Goal: Task Accomplishment & Management: Manage account settings

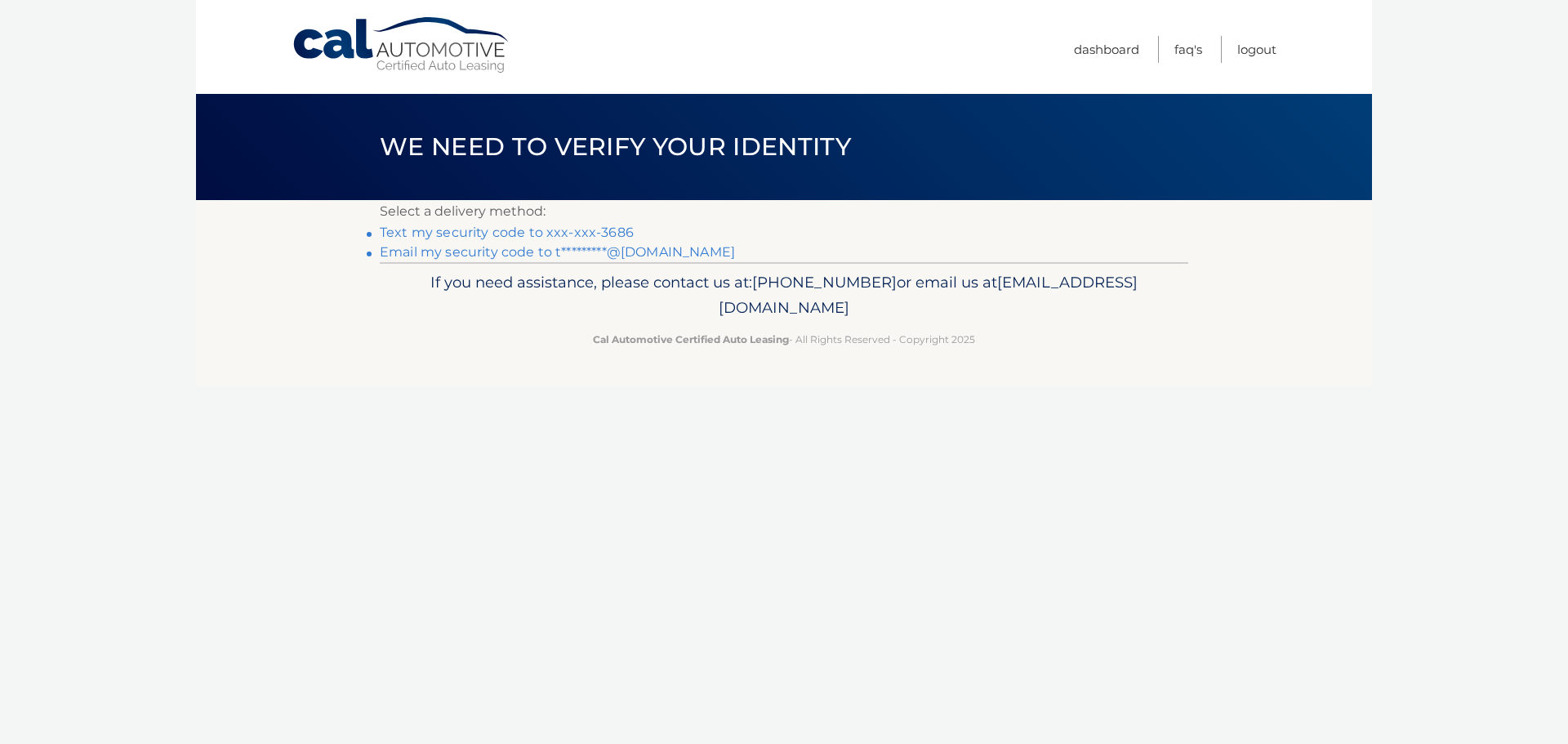
click at [473, 230] on link "Text my security code to xxx-xxx-3686" at bounding box center [506, 232] width 254 height 15
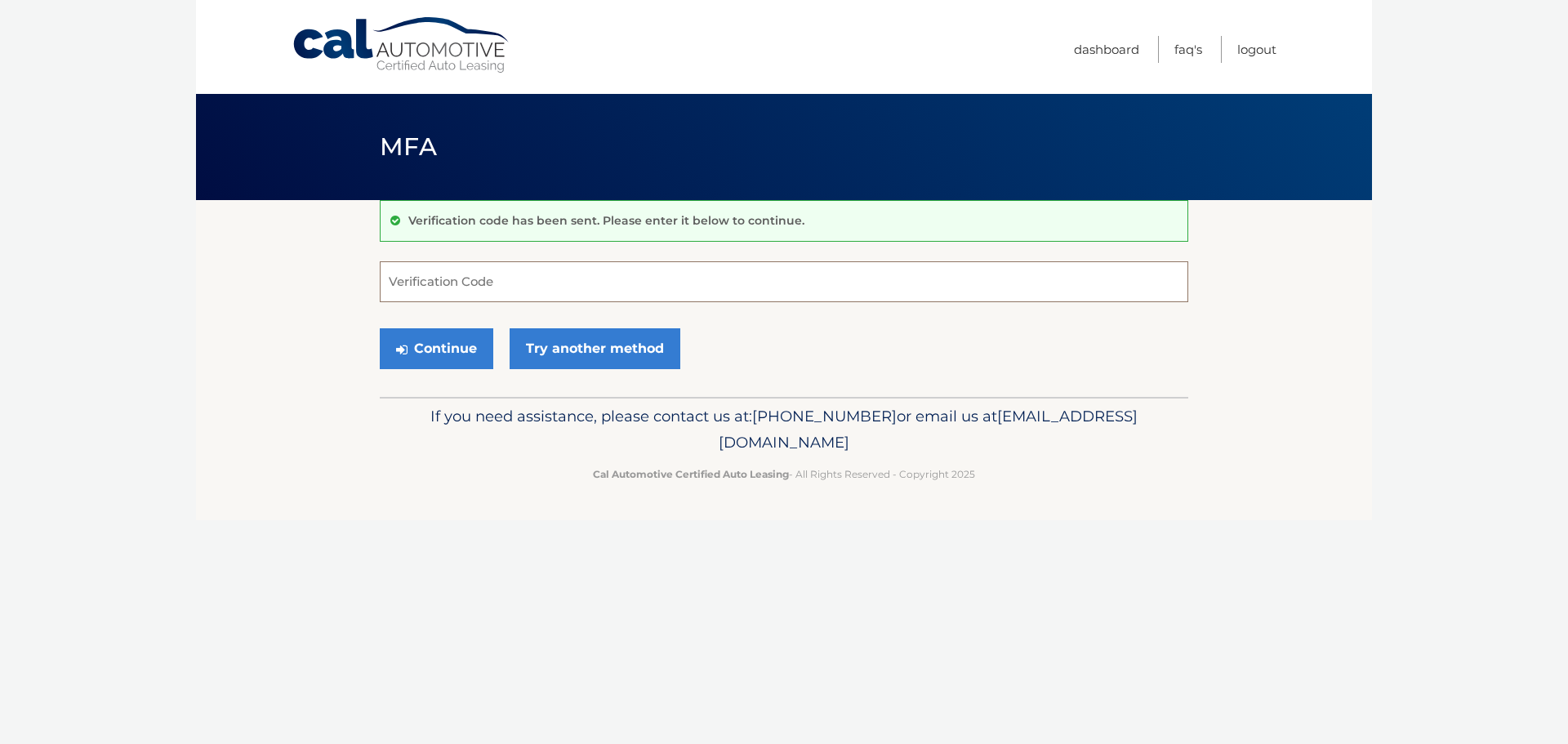
click at [479, 289] on input "Verification Code" at bounding box center [784, 281] width 809 height 41
type input "339394"
click at [437, 356] on button "Continue" at bounding box center [436, 349] width 113 height 41
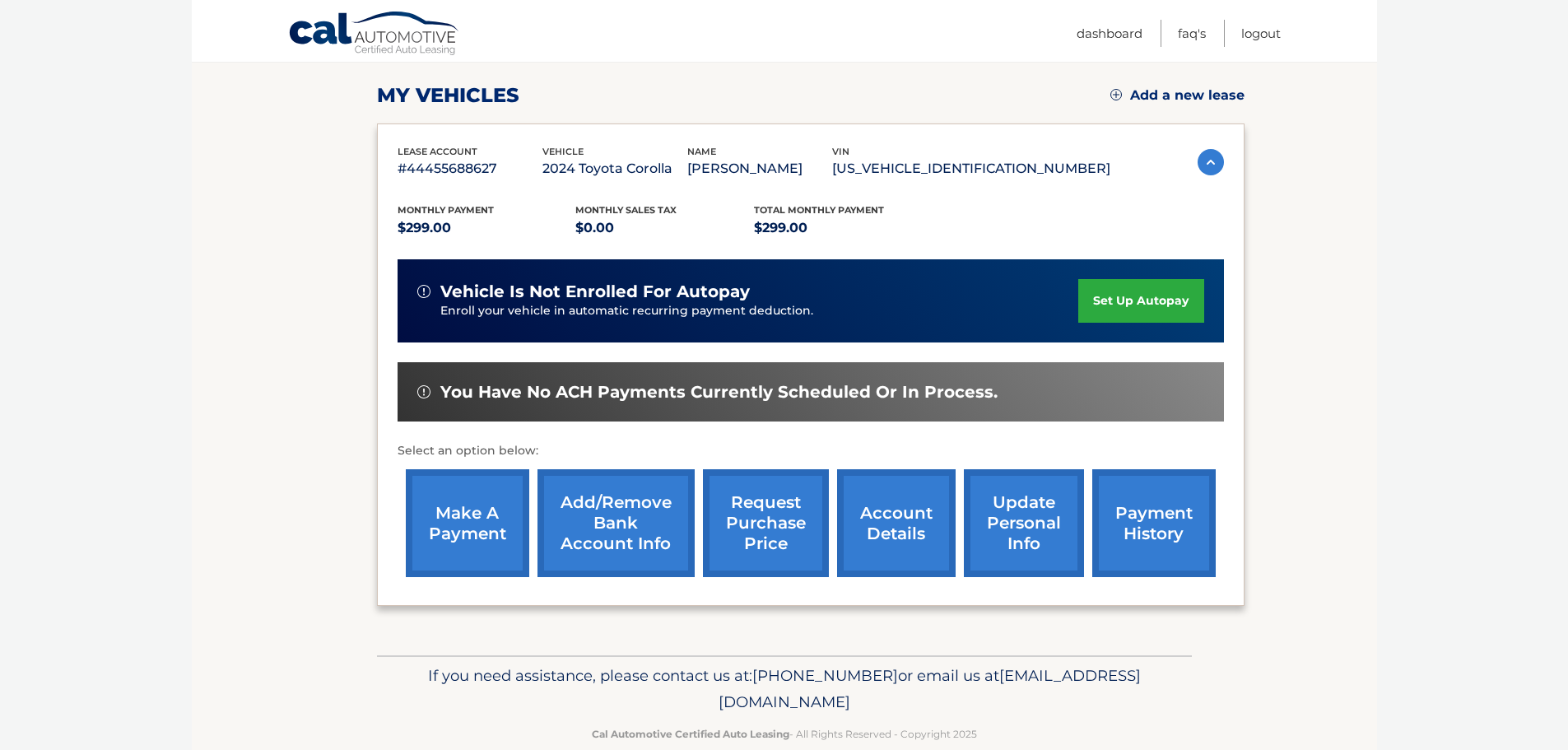
scroll to position [248, 0]
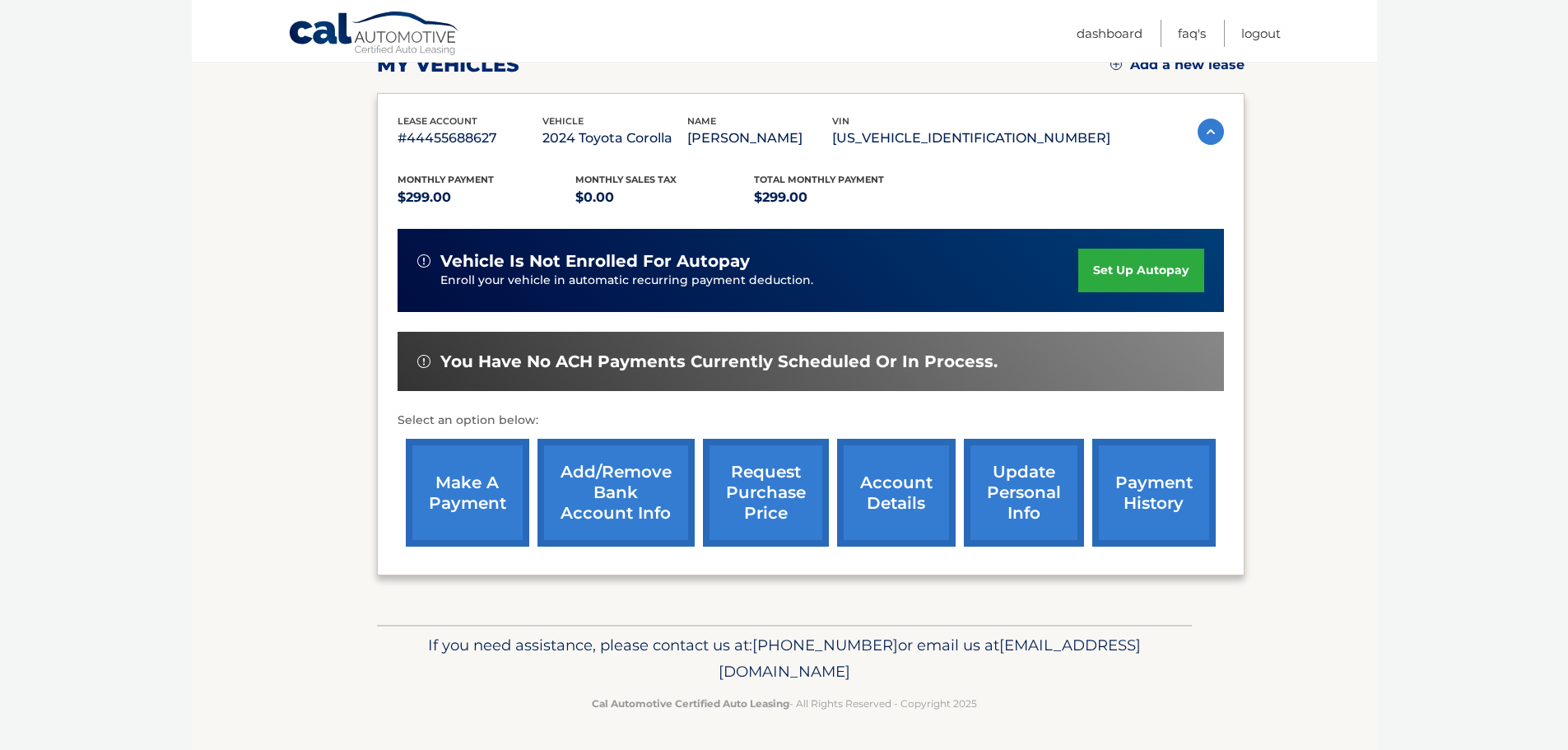
click at [473, 506] on link "make a payment" at bounding box center [467, 493] width 123 height 108
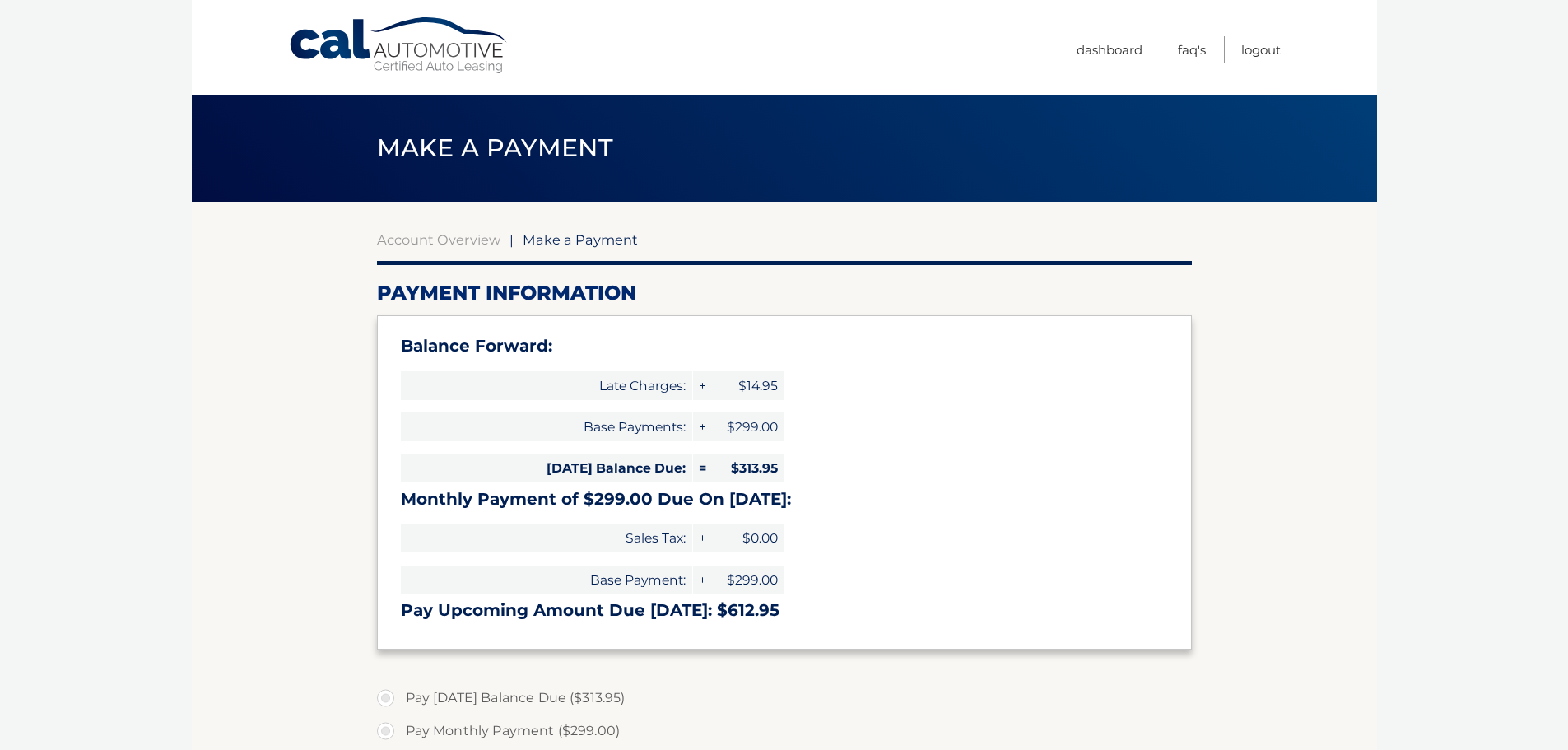
select select "ZDgzMDhkZGItNDYwMi00YzBkLTk0MWEtNWM0NjU4ZGU4Yzkz"
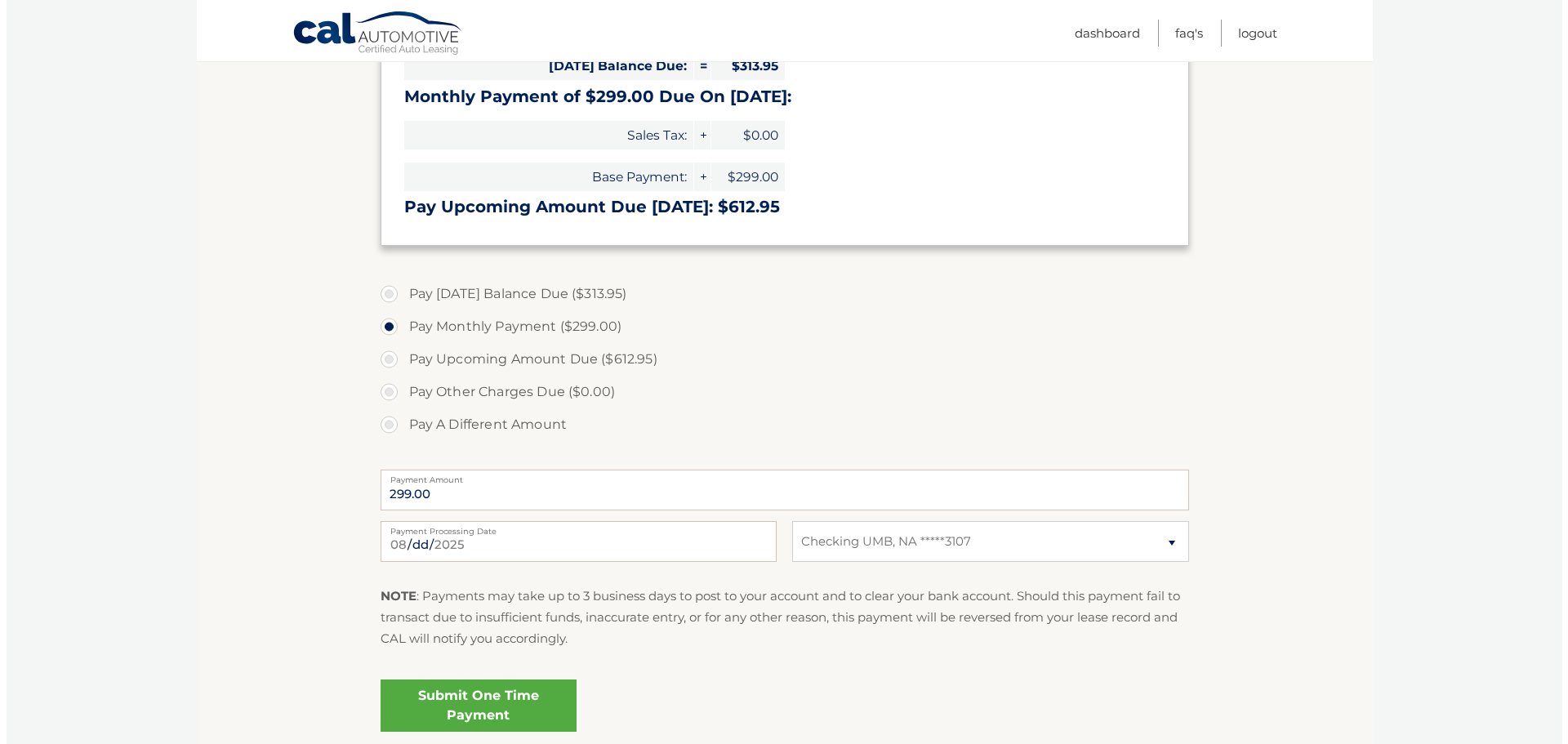
scroll to position [419, 0]
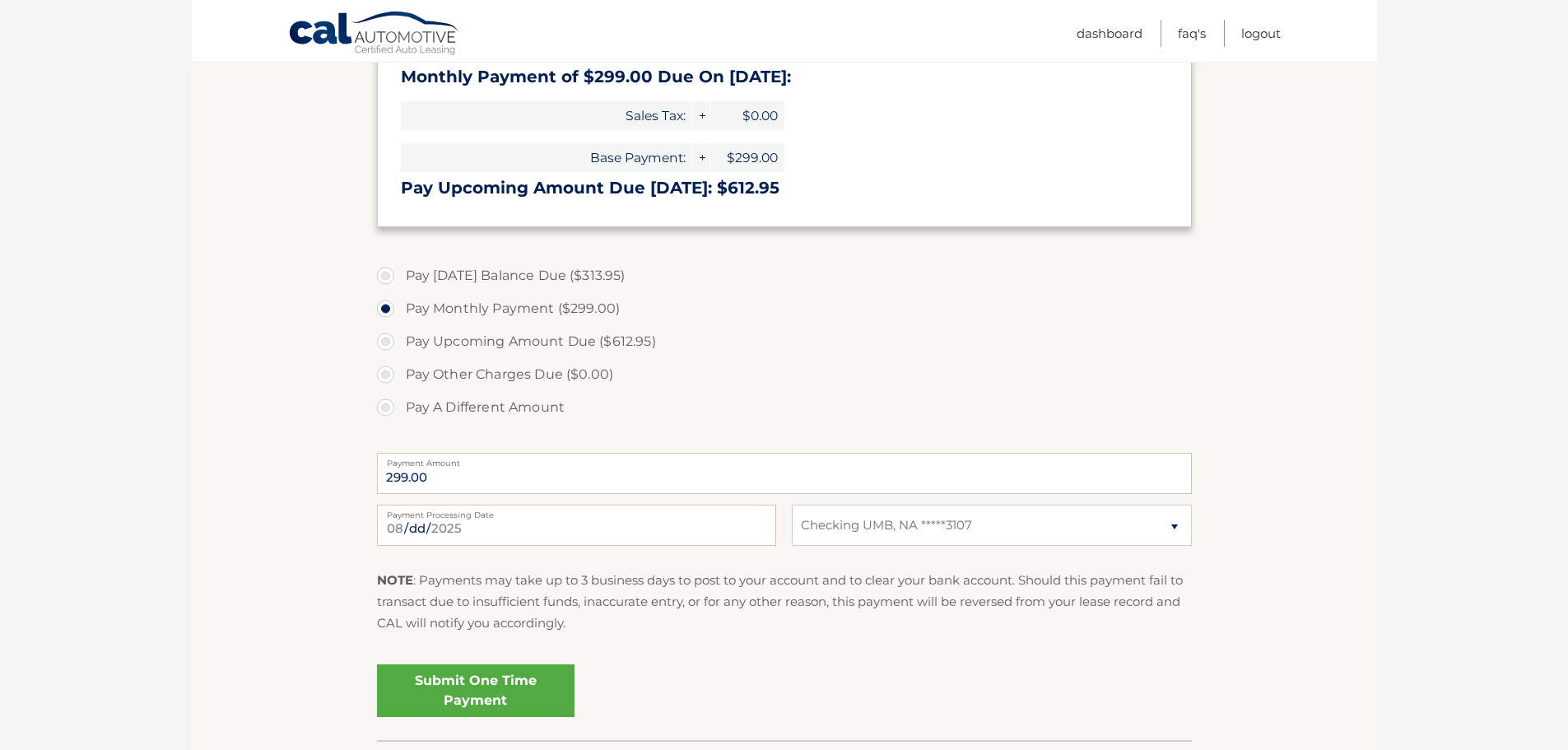
click at [467, 687] on link "Submit One Time Payment" at bounding box center [476, 690] width 197 height 52
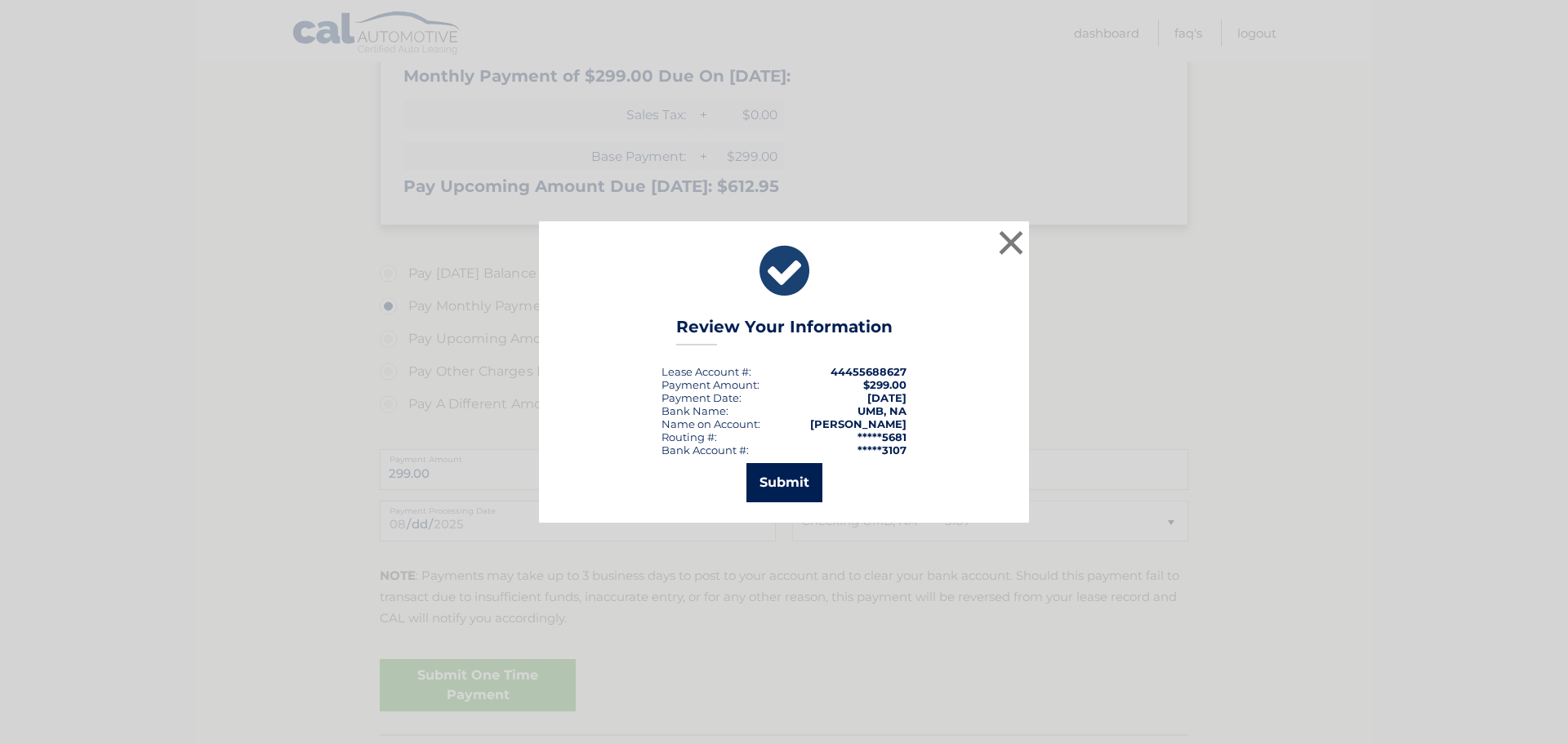
click at [798, 486] on button "Submit" at bounding box center [784, 482] width 76 height 39
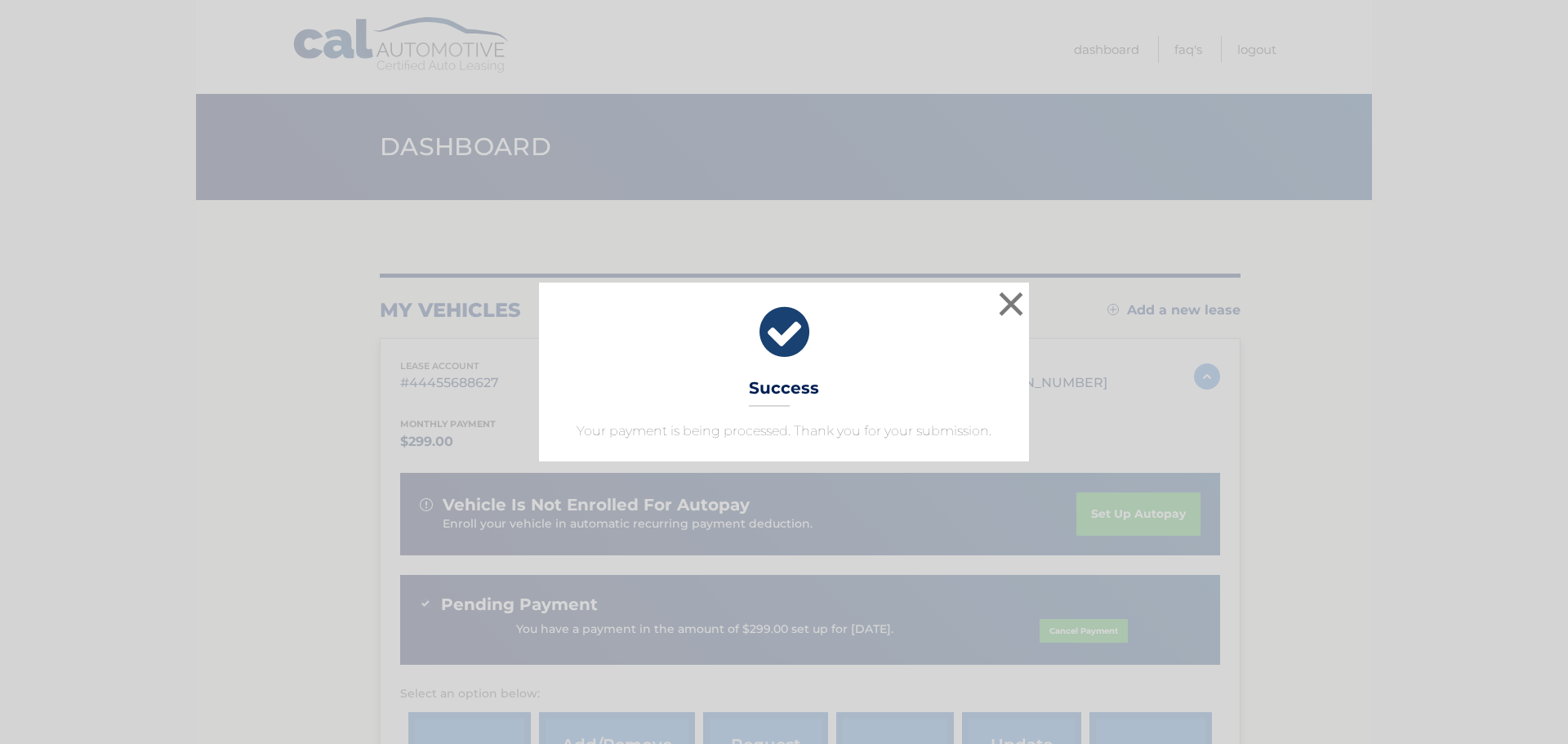
click at [895, 415] on div "× Success Your payment is being processed. Thank you for your submission." at bounding box center [784, 371] width 490 height 178
click at [1014, 305] on button "×" at bounding box center [1011, 304] width 32 height 32
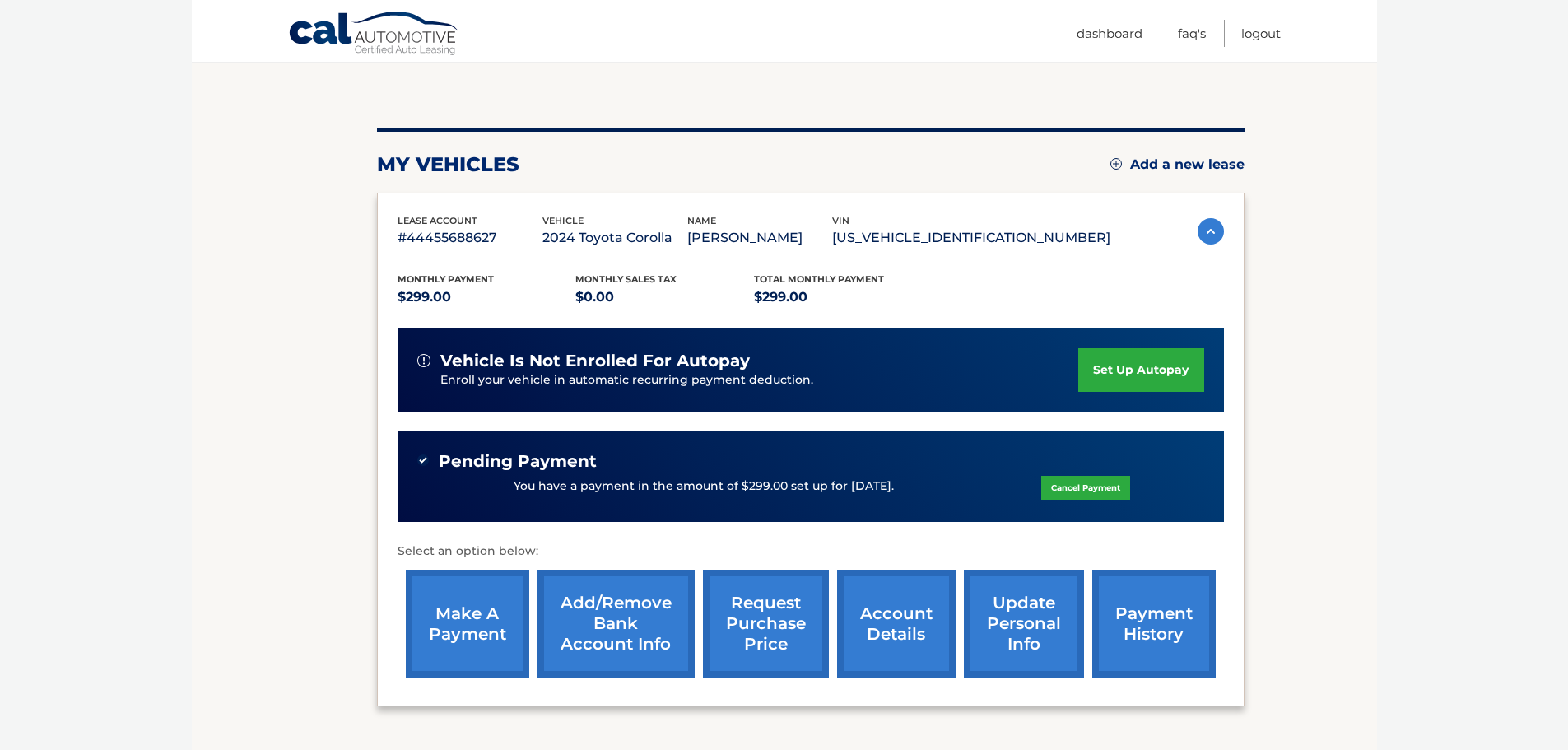
scroll to position [161, 0]
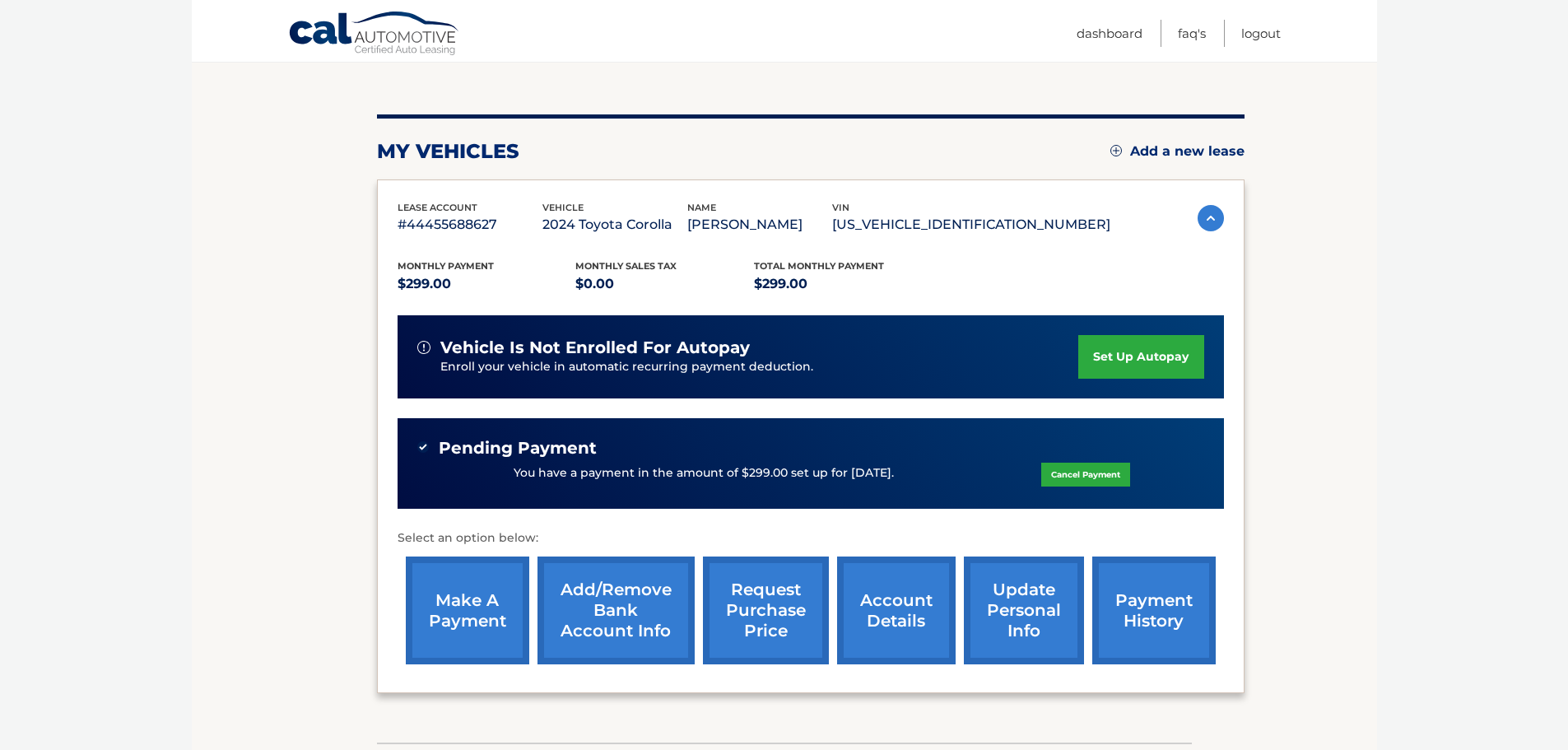
click at [1156, 360] on link "set up autopay" at bounding box center [1141, 357] width 125 height 44
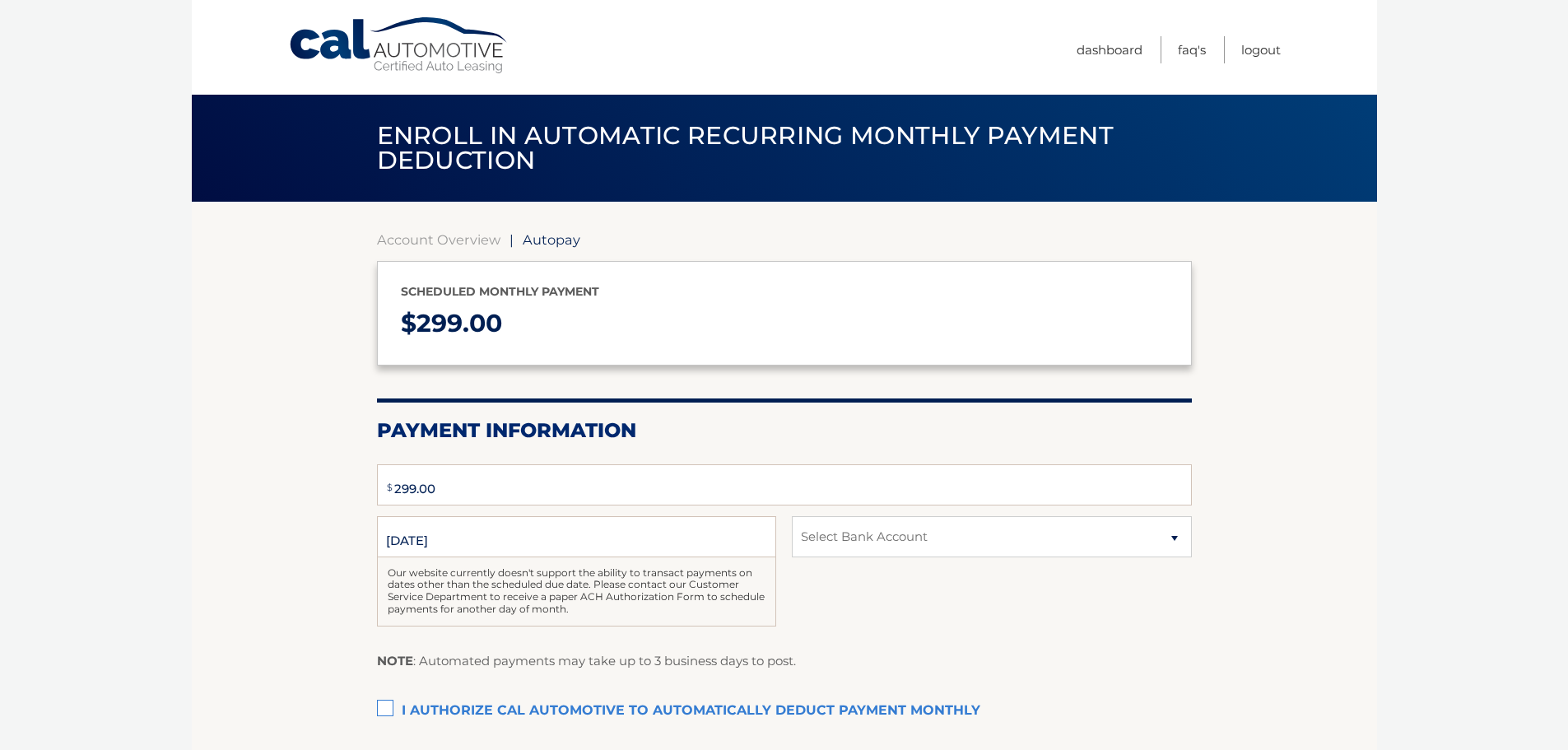
type input "299"
select select "ZDgzMDhkZGItNDYwMi00YzBkLTk0MWEtNWM0NjU4ZGU4Yzkz"
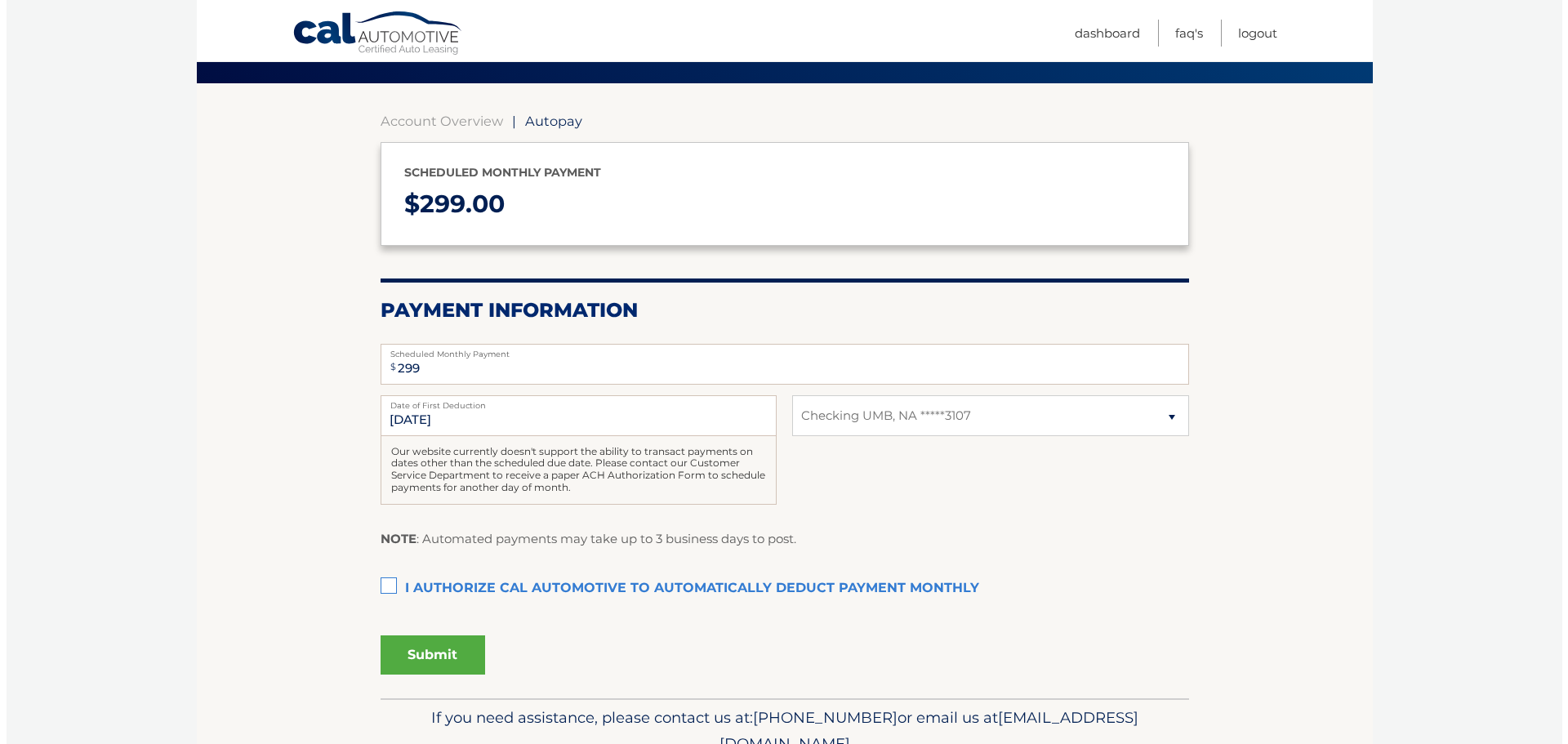
scroll to position [120, 0]
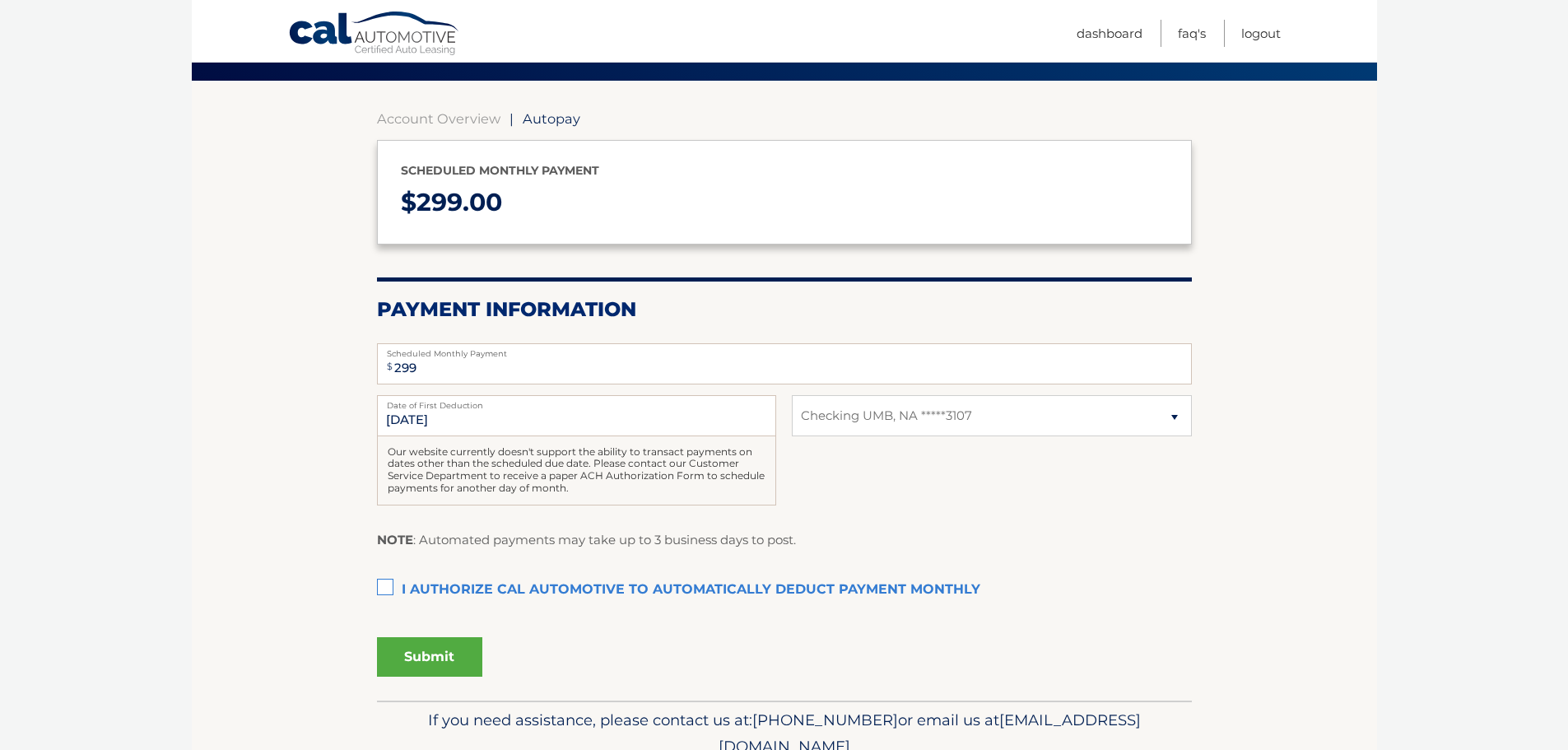
click at [386, 588] on label "I authorize cal automotive to automatically deduct payment monthly This checkbo…" at bounding box center [784, 590] width 815 height 33
click at [0, 0] on input "I authorize cal automotive to automatically deduct payment monthly This checkbo…" at bounding box center [0, 0] width 0 height 0
click at [1174, 414] on select "Select Bank Account Checking UMB, NA *****3107" at bounding box center [992, 416] width 400 height 41
click at [792, 395] on select "Select Bank Account Checking UMB, NA *****3107" at bounding box center [992, 416] width 400 height 41
click at [423, 659] on button "Submit" at bounding box center [430, 657] width 105 height 39
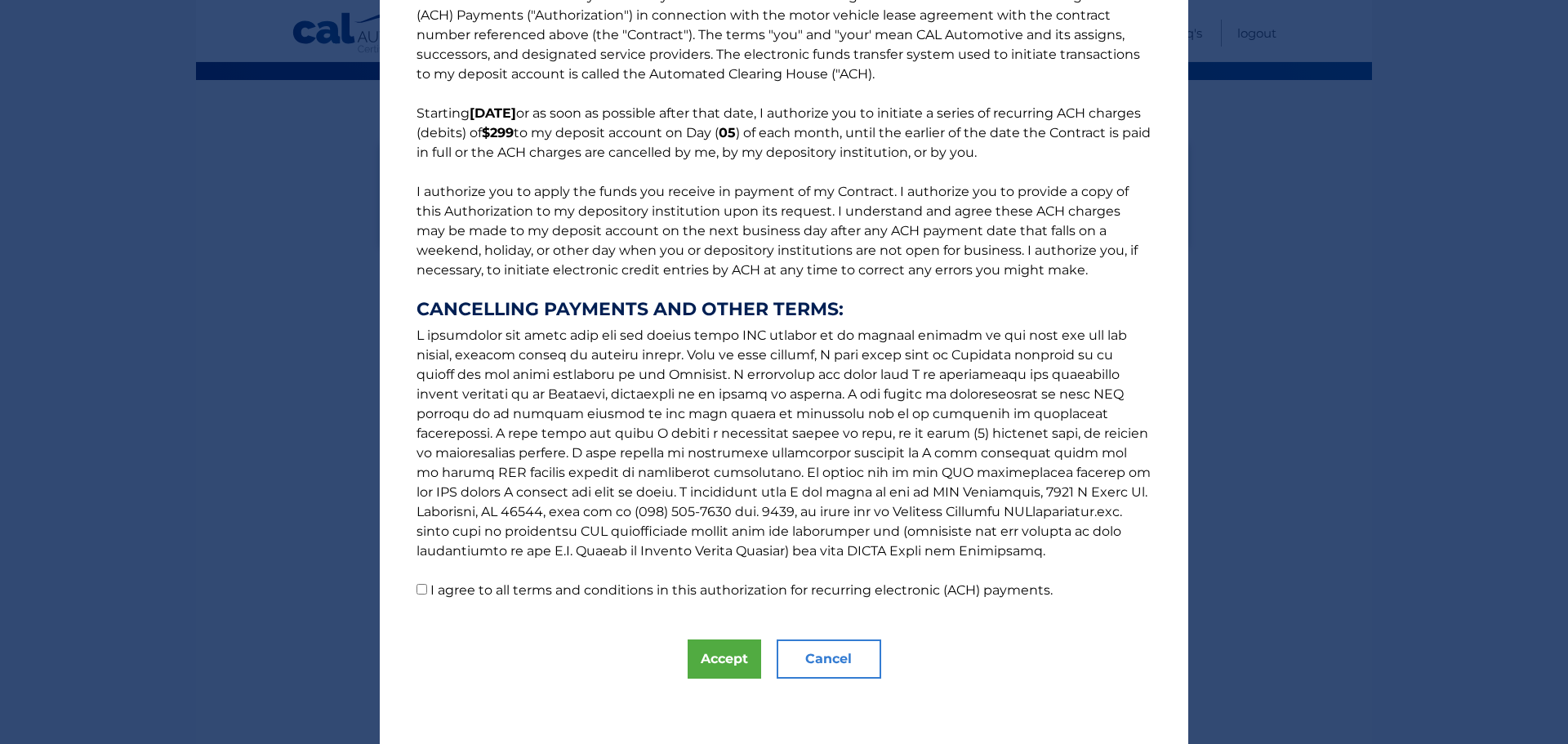
scroll to position [0, 0]
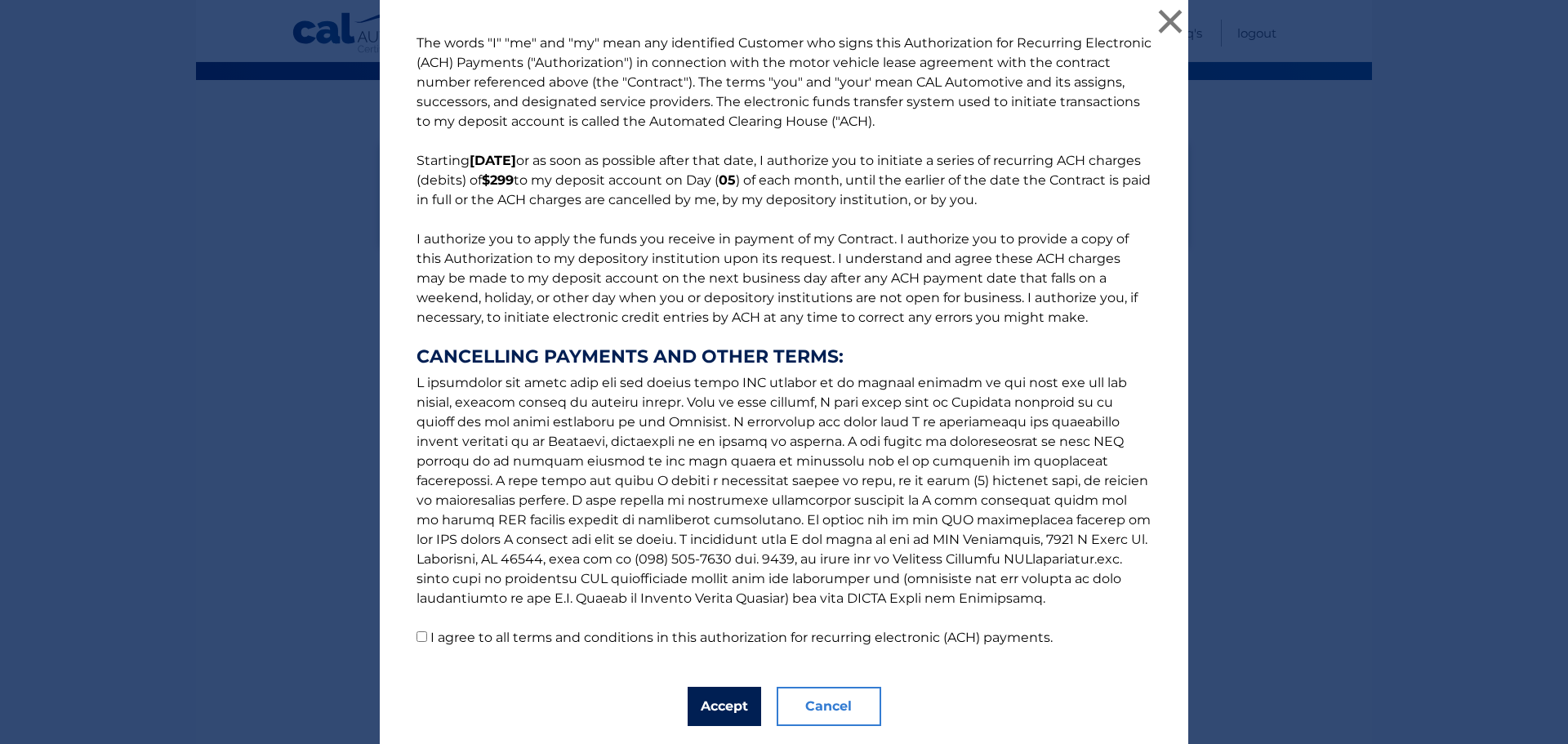
click at [727, 717] on button "Accept" at bounding box center [724, 706] width 73 height 39
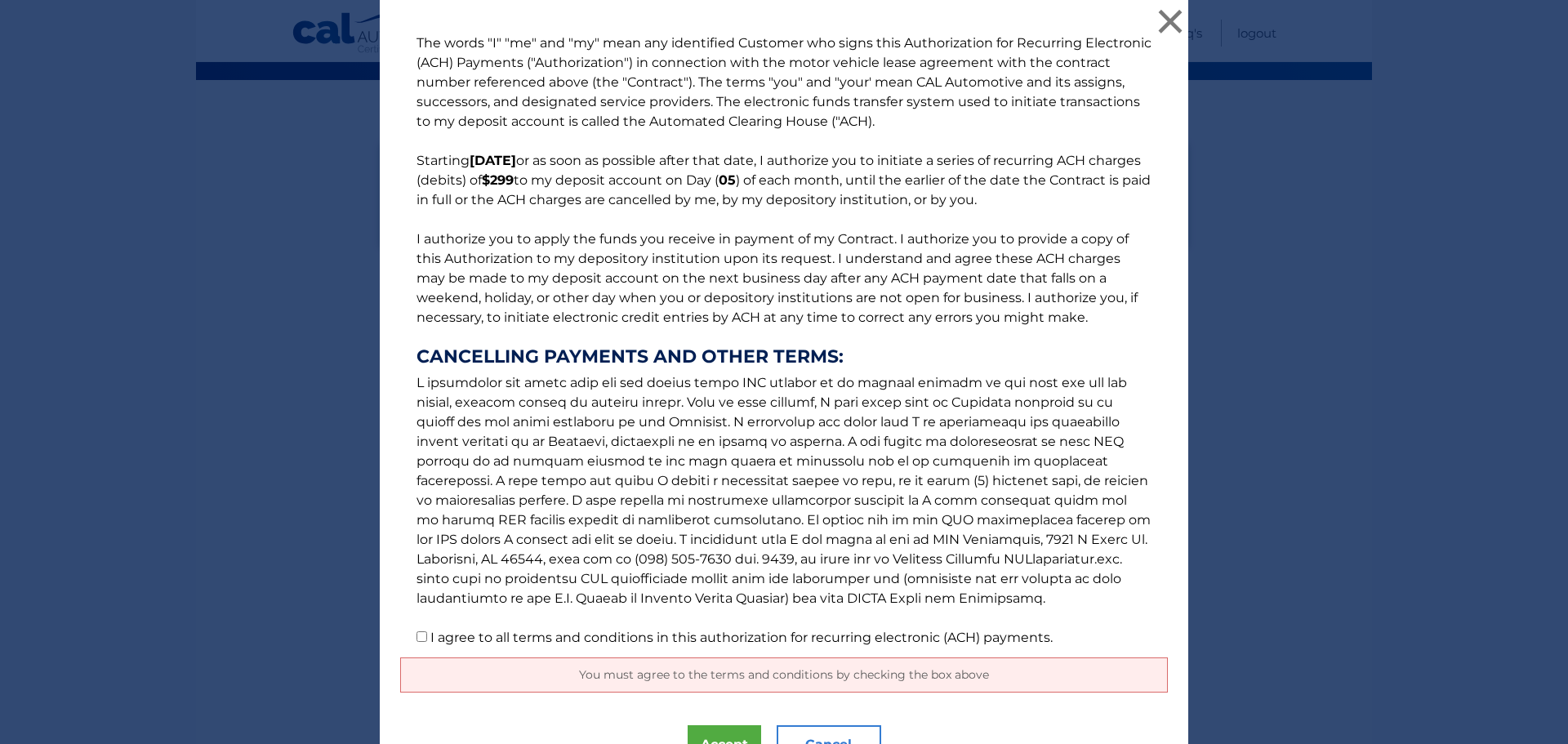
click at [417, 639] on input "I agree to all terms and conditions in this authorization for recurring electro…" at bounding box center [422, 636] width 10 height 10
checkbox input "true"
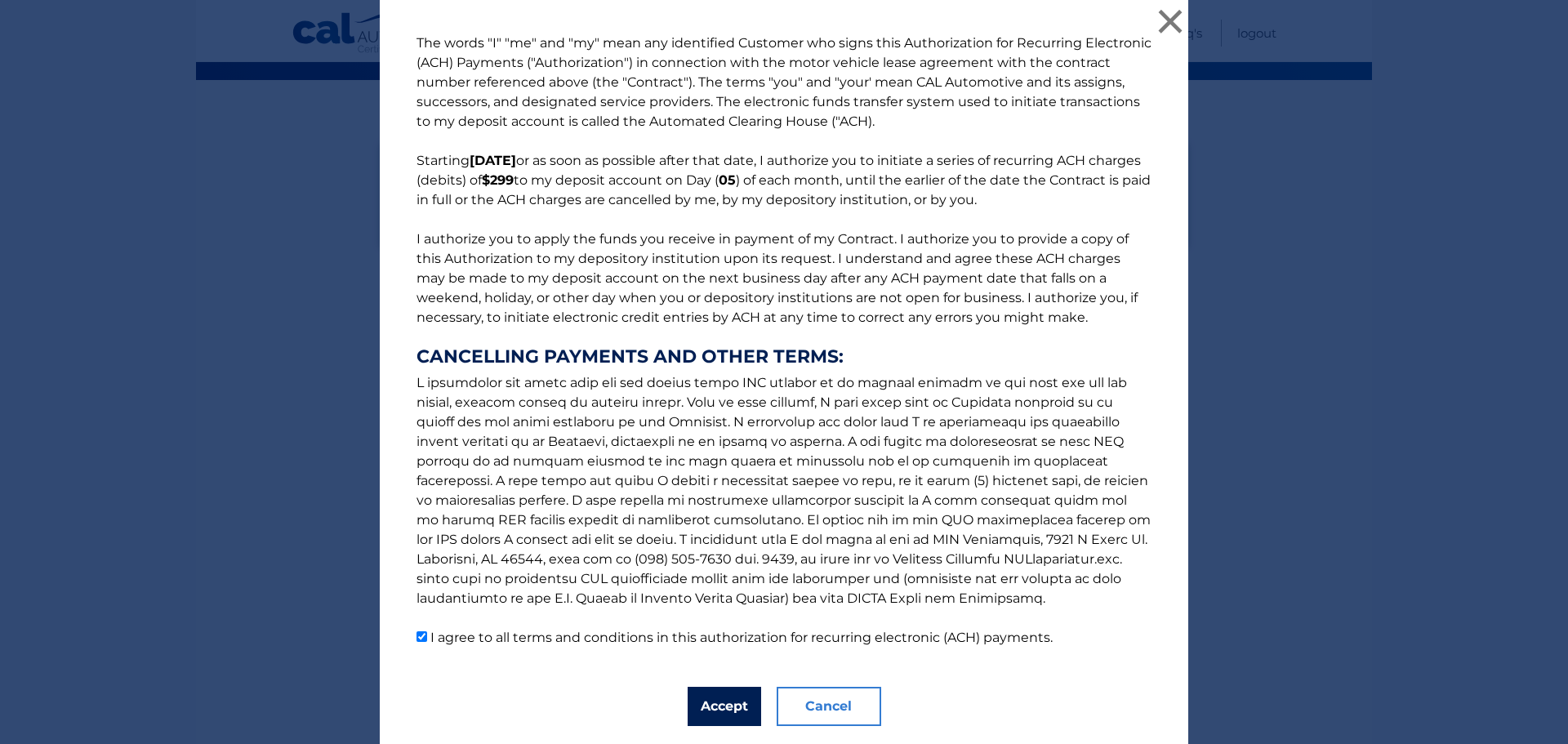
click at [717, 706] on button "Accept" at bounding box center [724, 706] width 73 height 39
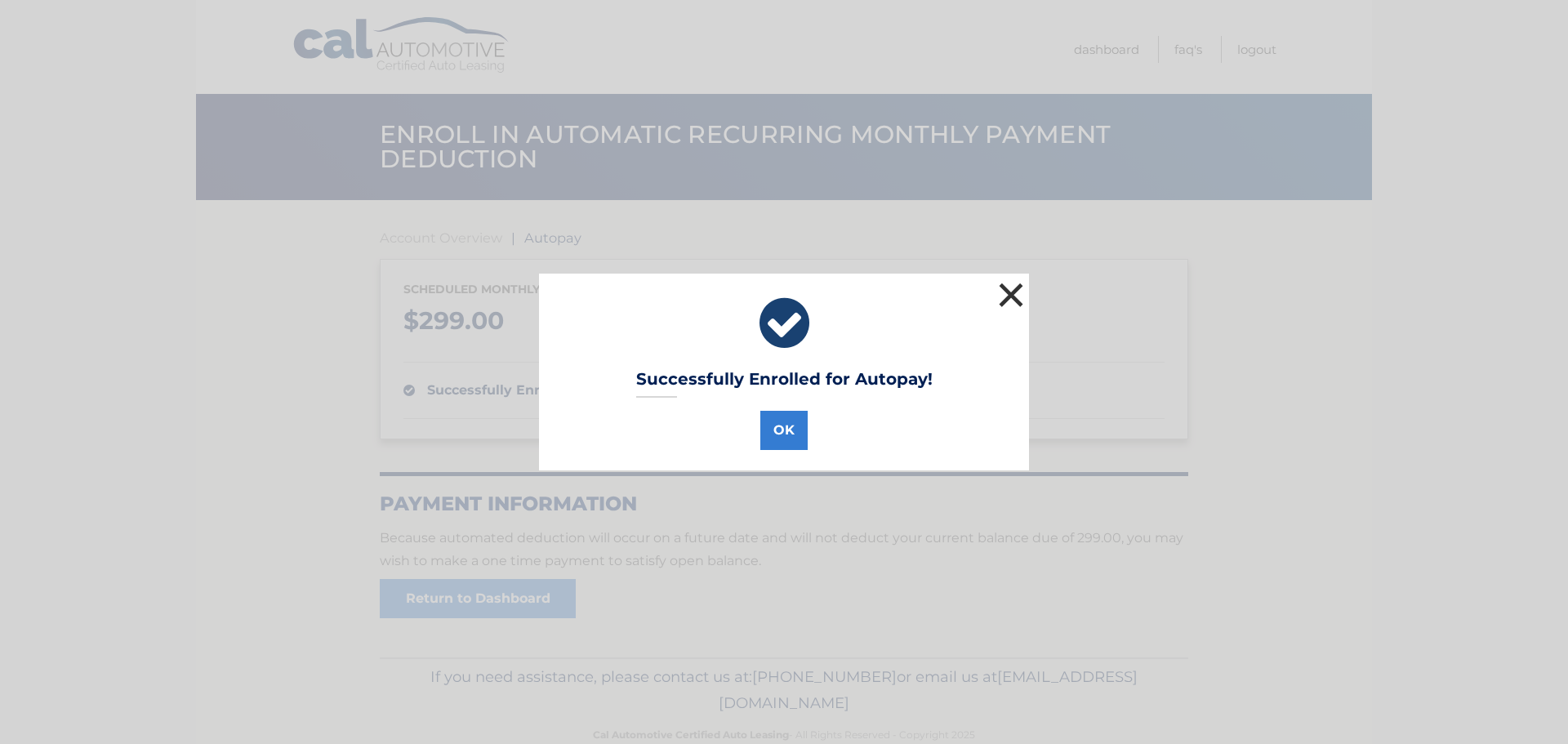
click at [999, 292] on button "×" at bounding box center [1011, 294] width 32 height 32
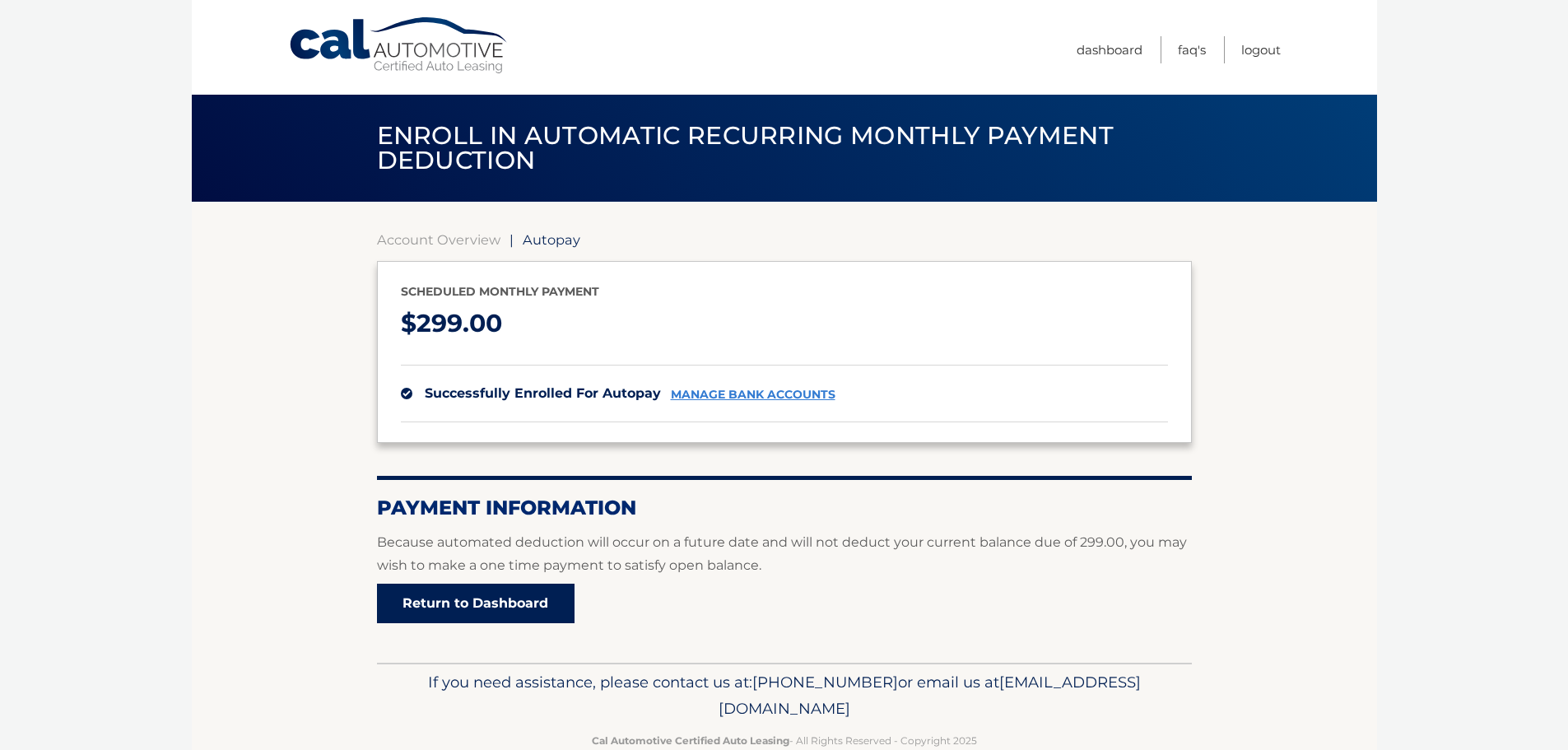
click at [525, 602] on link "Return to Dashboard" at bounding box center [476, 603] width 197 height 39
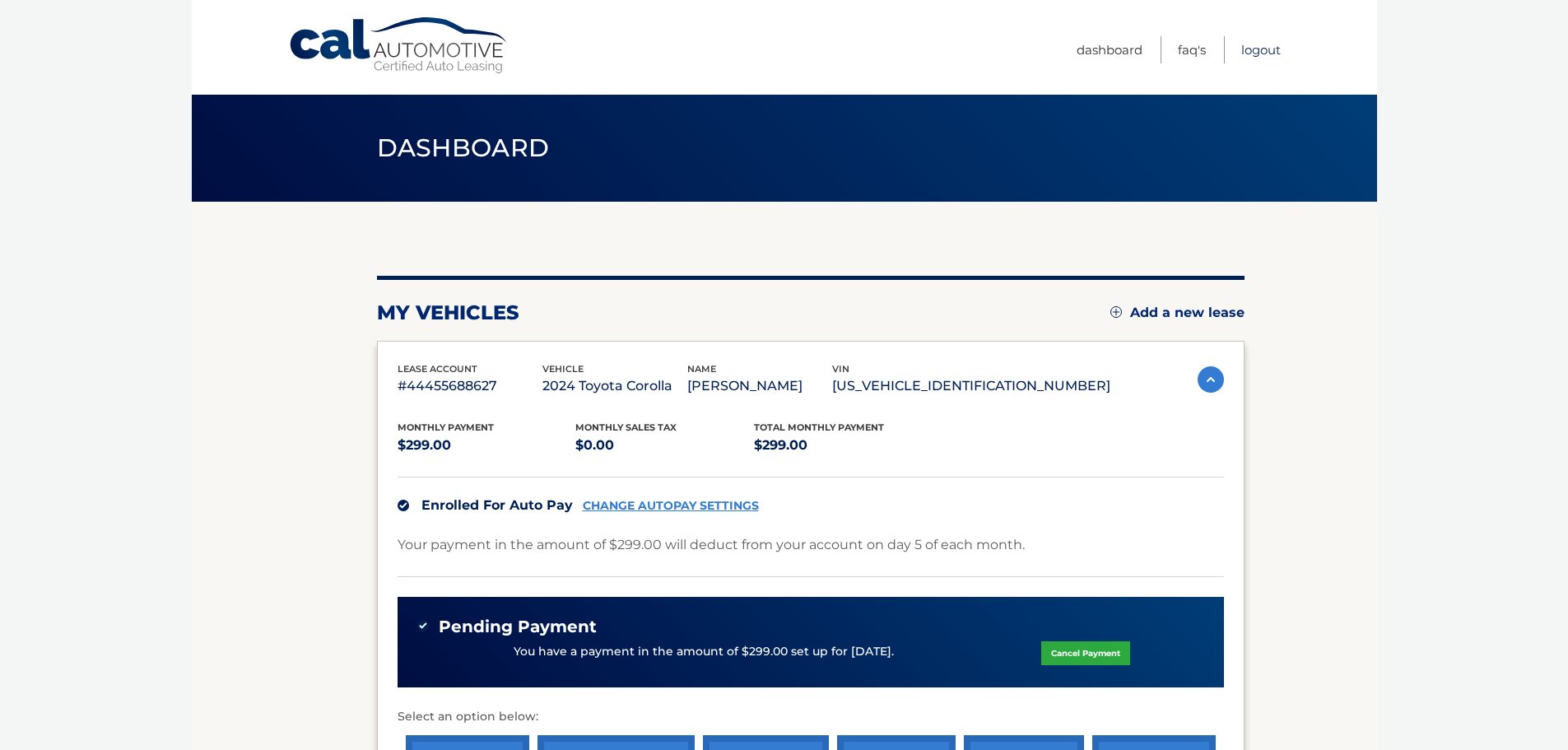
click at [1269, 52] on link "Logout" at bounding box center [1261, 50] width 39 height 27
